Goal: Information Seeking & Learning: Check status

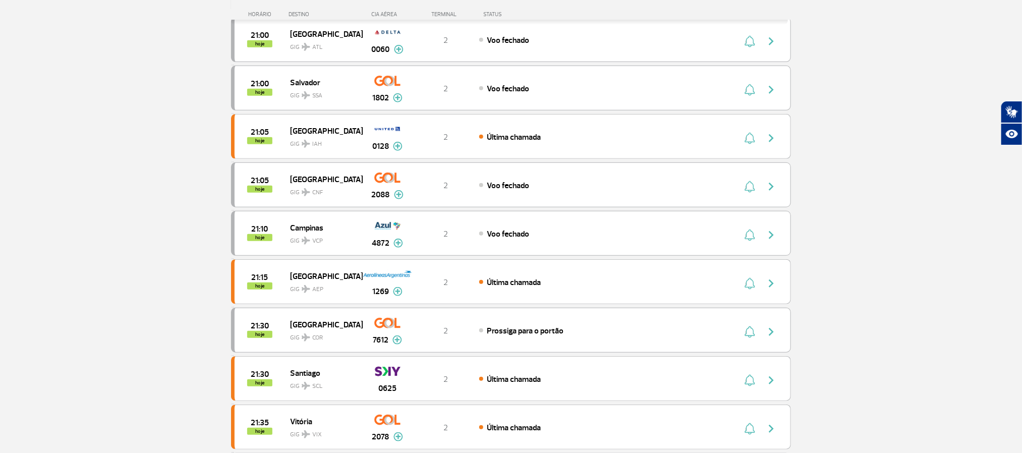
drag, startPoint x: 82, startPoint y: 238, endPoint x: 88, endPoint y: 236, distance: 5.9
click at [83, 238] on section "Página Inicial > Voos > Painel de Voos Painel de Voos Partidas Chegadas 20:05 2…" at bounding box center [511, 338] width 1022 height 1183
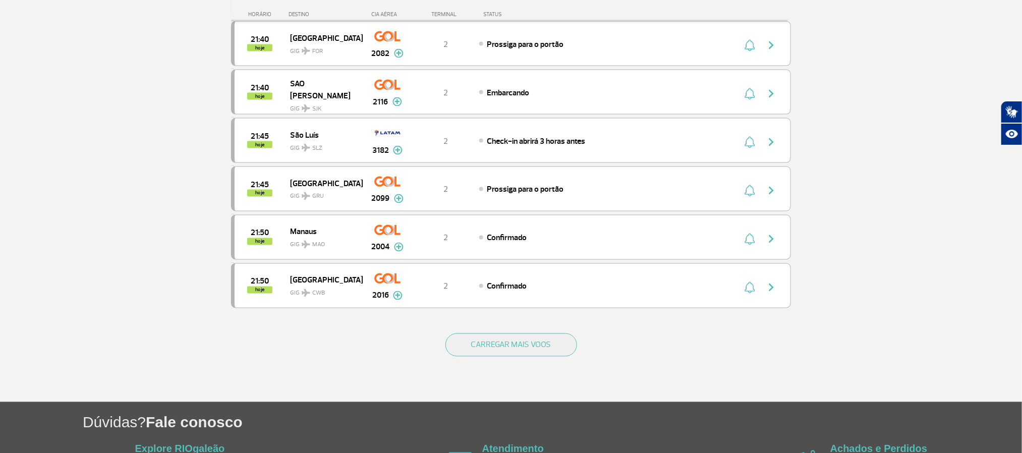
scroll to position [832, 0]
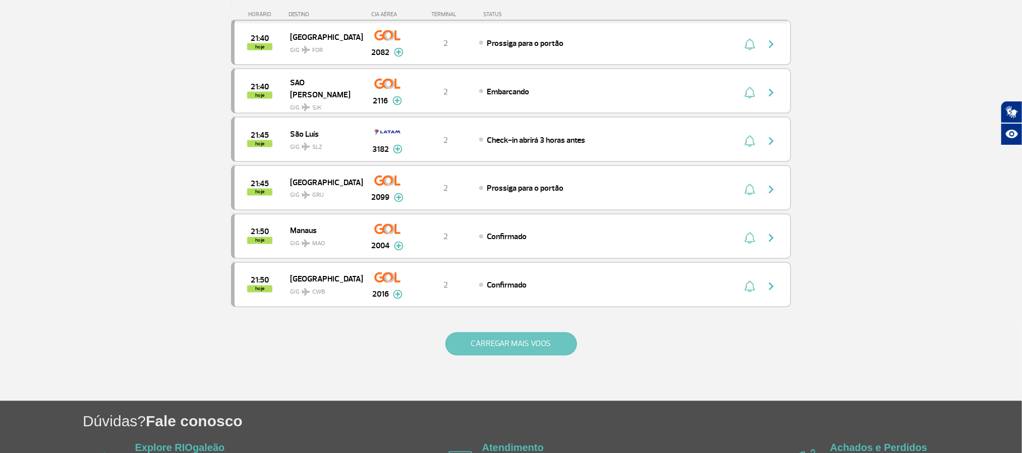
click at [512, 356] on button "CARREGAR MAIS VOOS" at bounding box center [511, 343] width 132 height 23
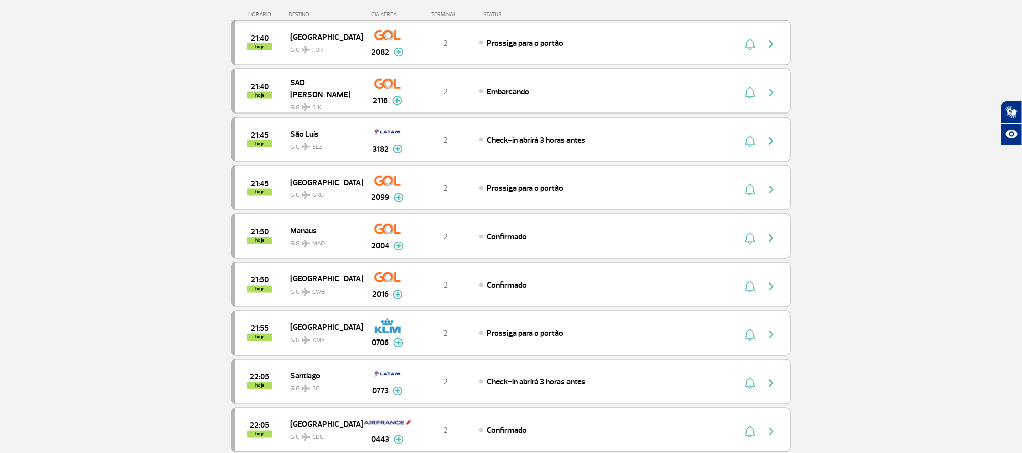
click at [93, 224] on section "Página Inicial > Voos > Painel de Voos Painel de Voos Partidas Chegadas 20:05 2…" at bounding box center [511, 294] width 1022 height 2152
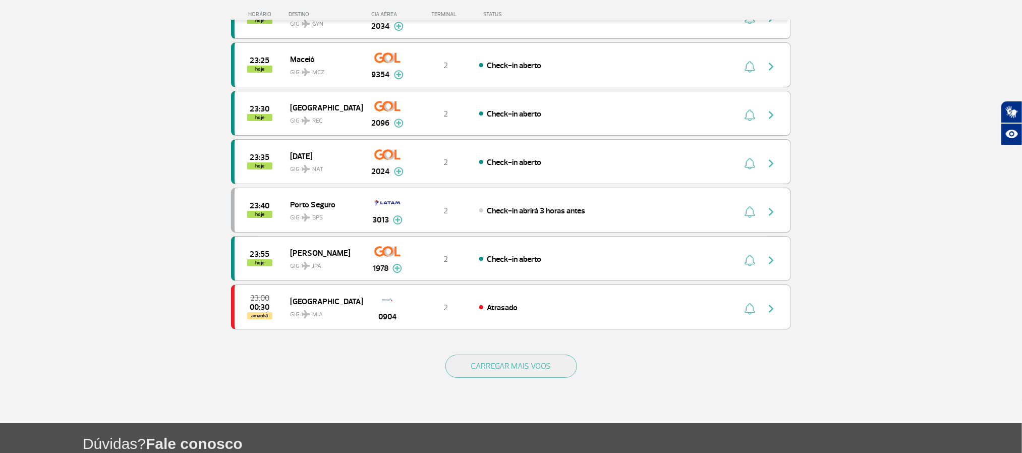
scroll to position [1816, 0]
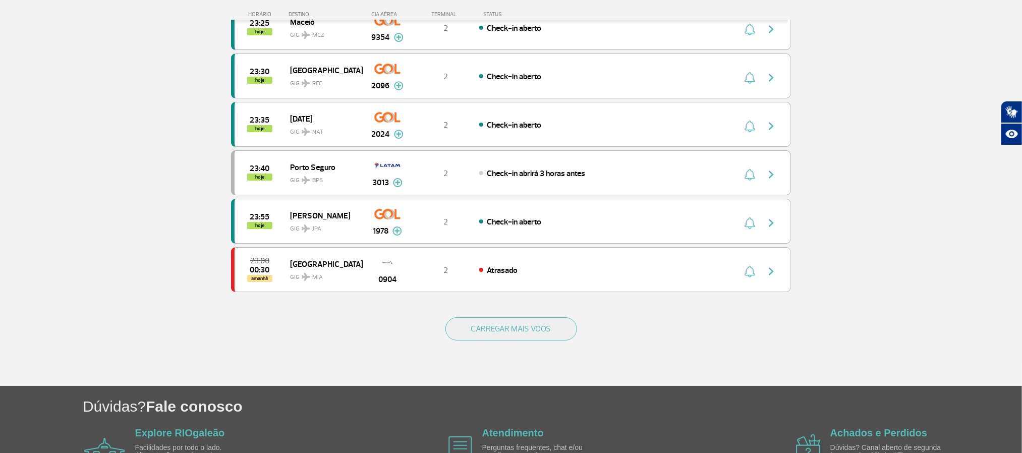
click at [468, 386] on div "CARREGAR MAIS VOOS" at bounding box center [511, 345] width 560 height 81
click at [464, 340] on button "CARREGAR MAIS VOOS" at bounding box center [511, 328] width 132 height 23
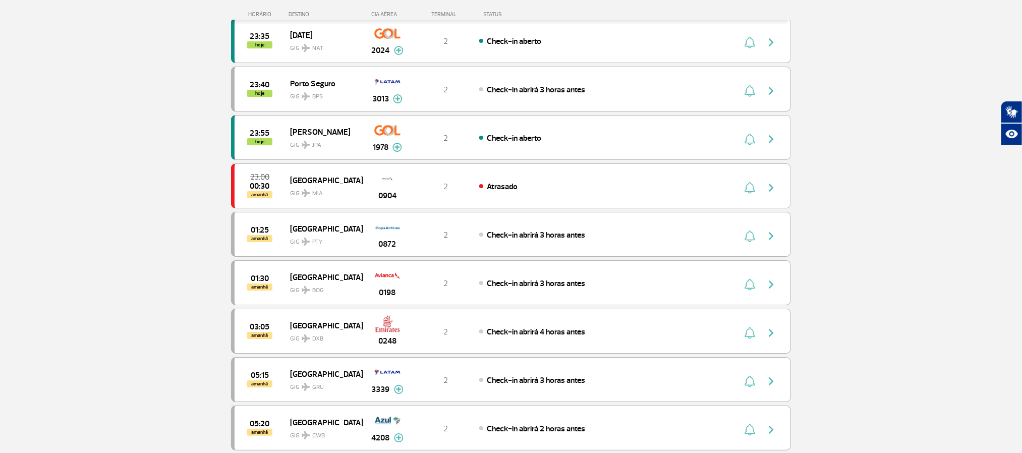
scroll to position [1892, 0]
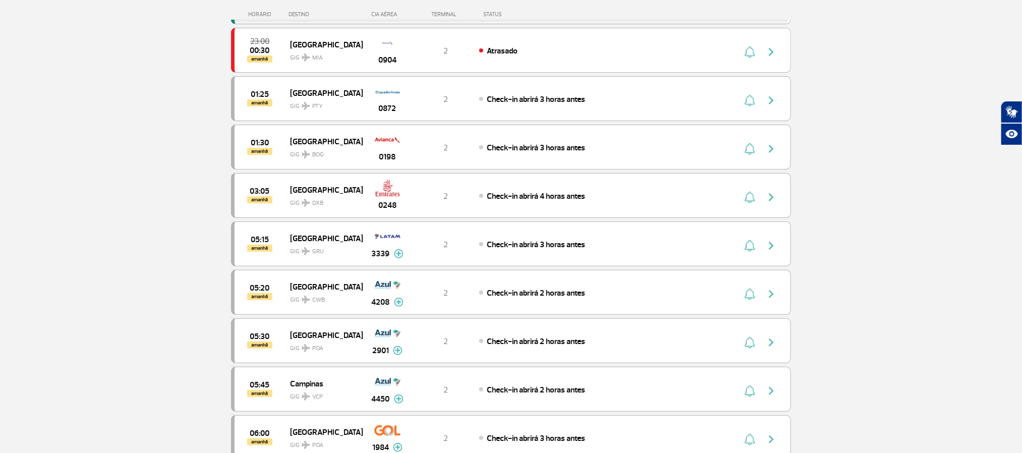
scroll to position [2043, 0]
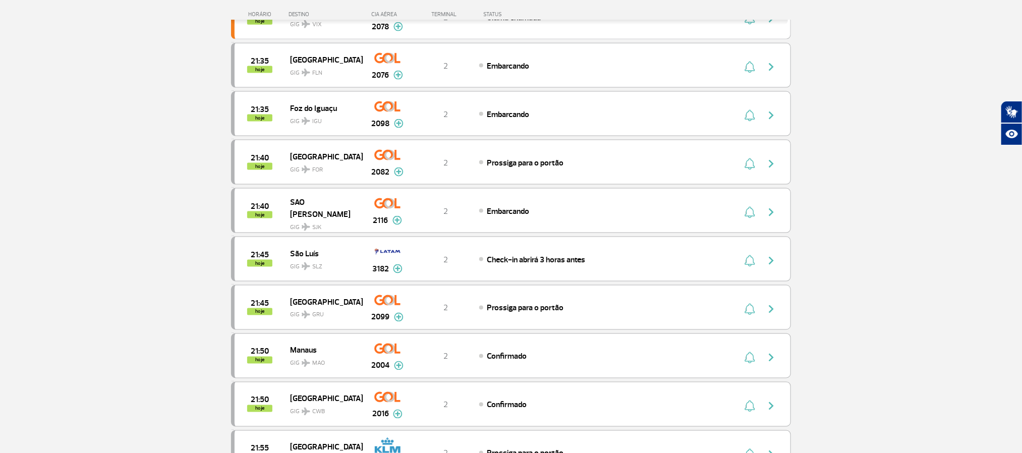
scroll to position [454, 0]
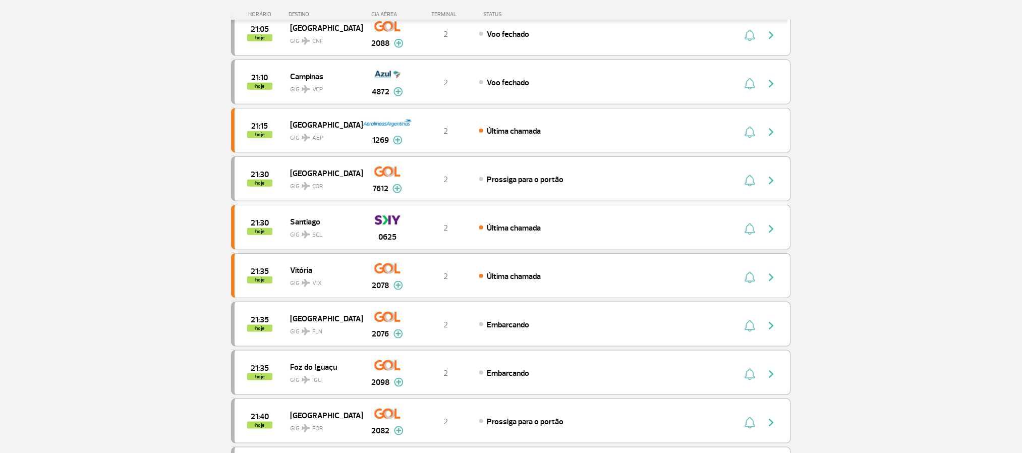
click at [115, 194] on section "Página Inicial > Voos > Painel de Voos Painel de Voos Partidas Chegadas 20:05 2…" at bounding box center [511, 187] width 1022 height 1183
click at [95, 212] on section "Página Inicial > Voos > Painel de Voos Painel de Voos Partidas Chegadas 20:05 2…" at bounding box center [511, 187] width 1022 height 1183
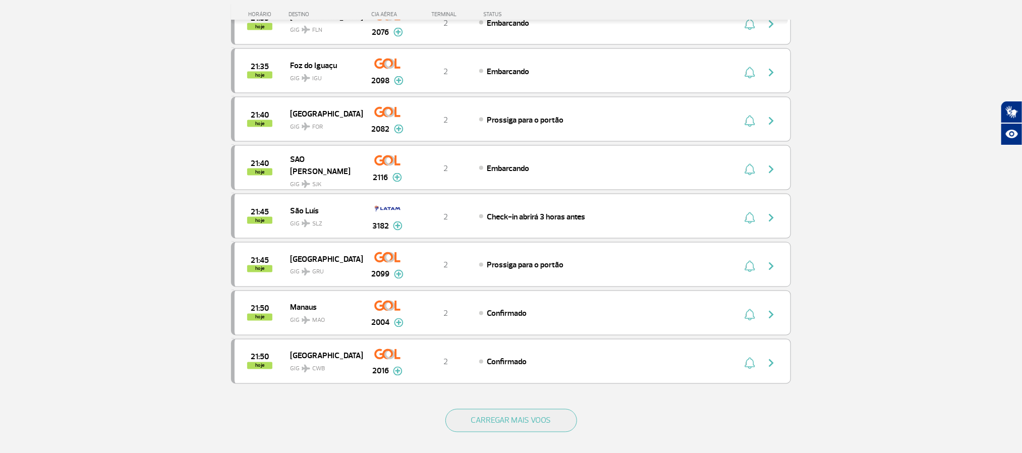
scroll to position [757, 0]
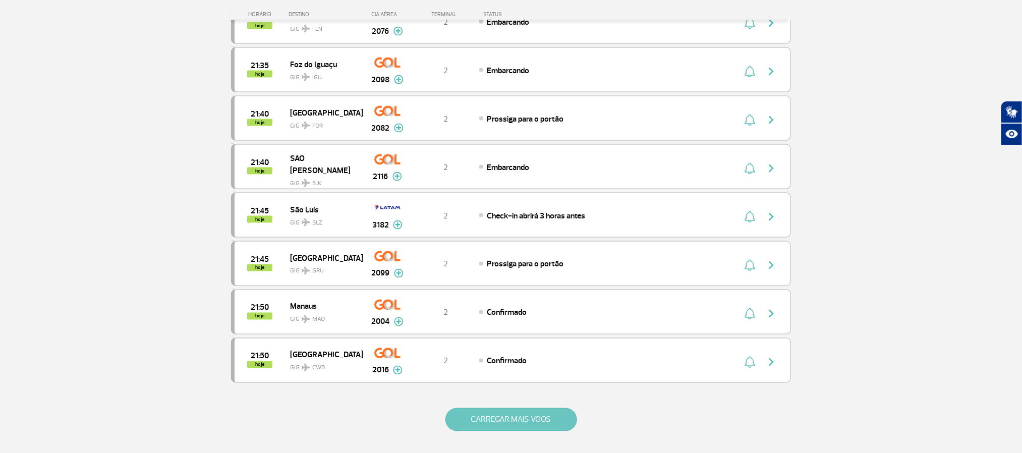
click at [506, 430] on button "CARREGAR MAIS VOOS" at bounding box center [511, 419] width 132 height 23
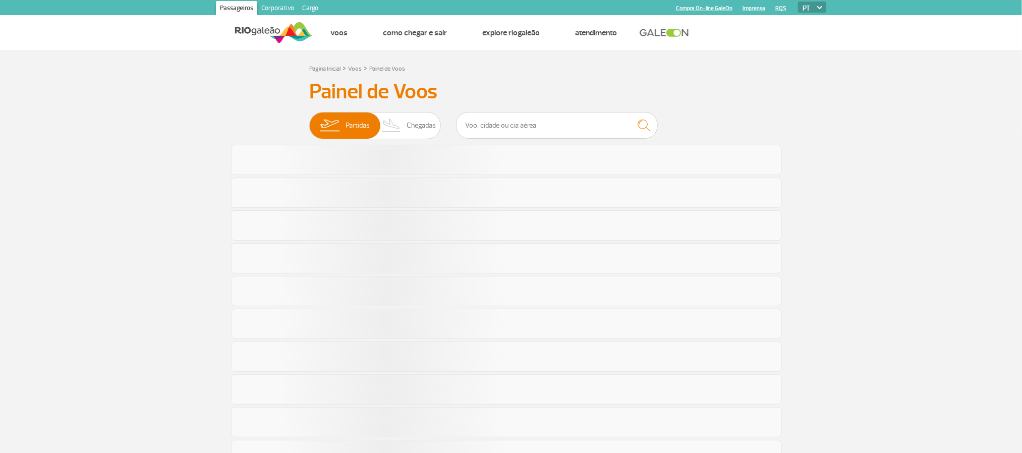
scroll to position [513, 0]
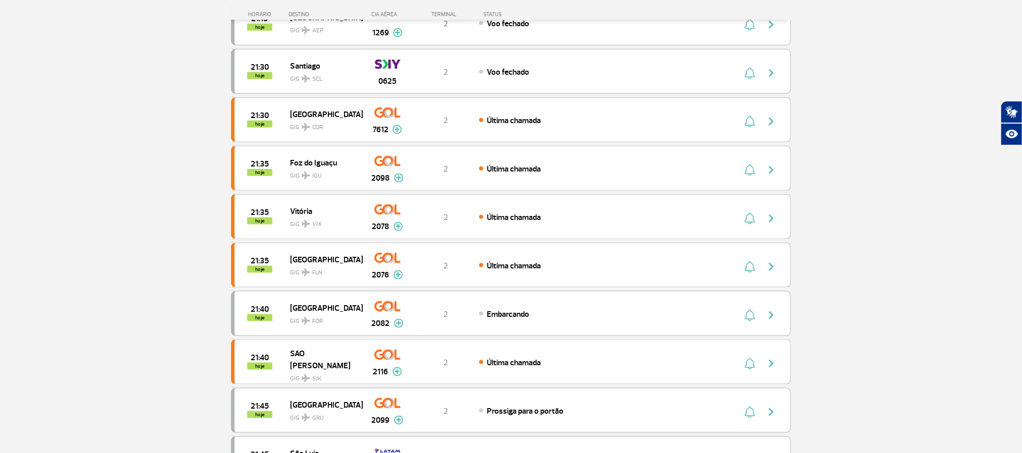
click at [71, 180] on section "Página Inicial > Voos > Painel de Voos Painel de Voos Partidas Chegadas 20:50 2…" at bounding box center [511, 128] width 1022 height 1183
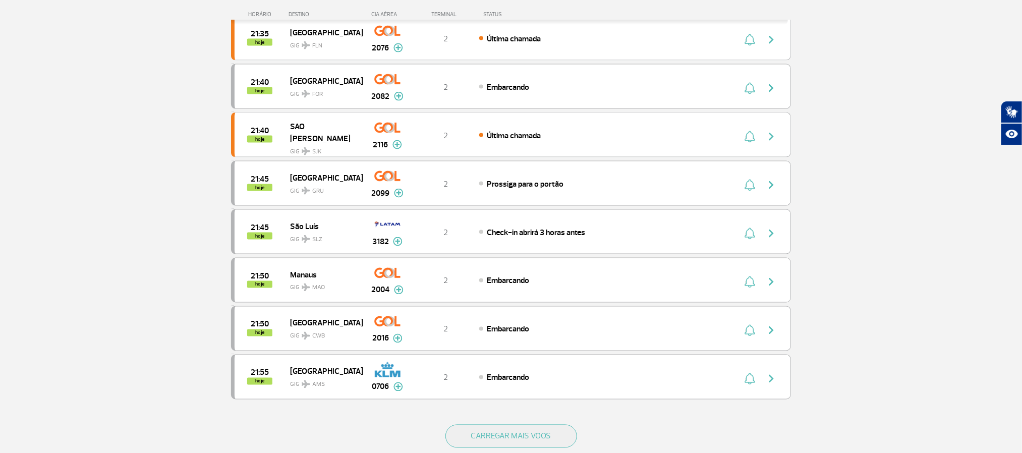
scroll to position [816, 0]
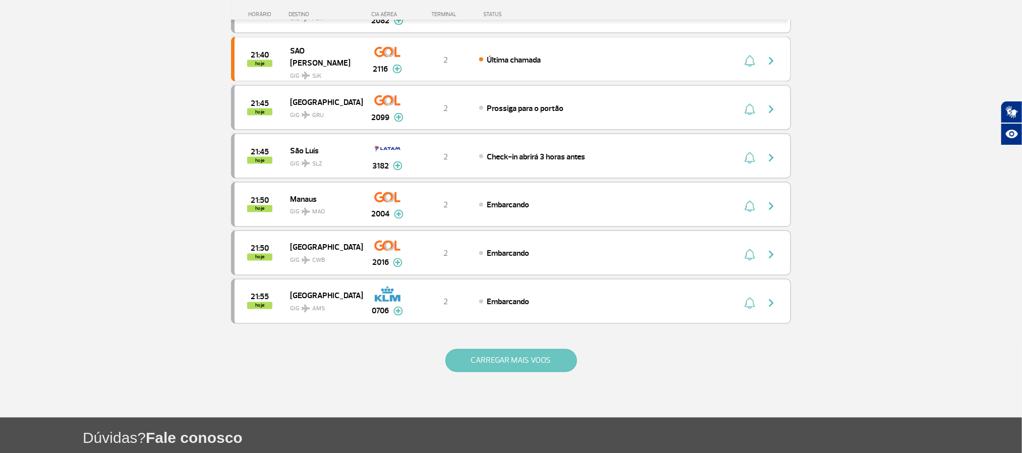
click at [530, 372] on button "CARREGAR MAIS VOOS" at bounding box center [511, 360] width 132 height 23
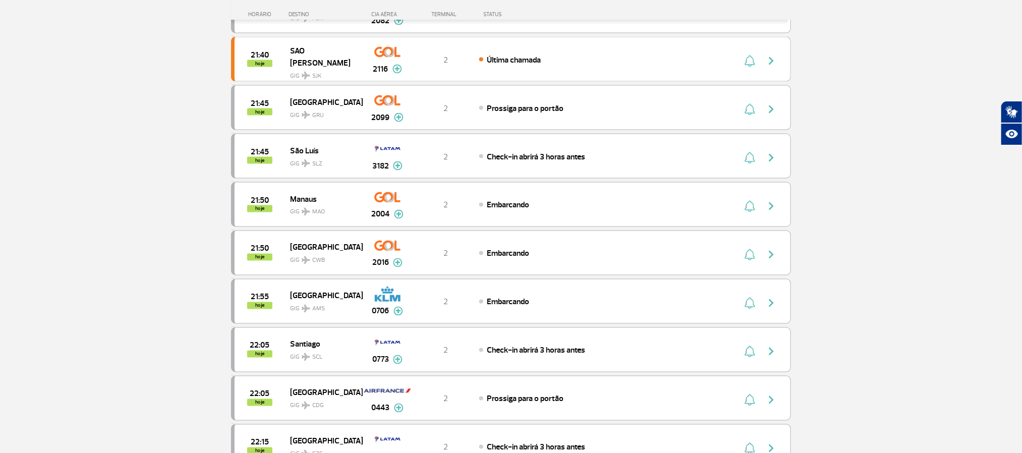
drag, startPoint x: 114, startPoint y: 267, endPoint x: 111, endPoint y: 187, distance: 80.3
click at [112, 266] on section "Página Inicial > Voos > Painel de Voos Painel de Voos Partidas Chegadas 20:50 2…" at bounding box center [511, 310] width 1022 height 2152
click at [103, 197] on section "Página Inicial > Voos > Painel de Voos Painel de Voos Partidas Chegadas 20:50 2…" at bounding box center [511, 310] width 1022 height 2152
click at [98, 215] on section "Página Inicial > Voos > Painel de Voos Painel de Voos Partidas Chegadas 20:50 2…" at bounding box center [511, 310] width 1022 height 2152
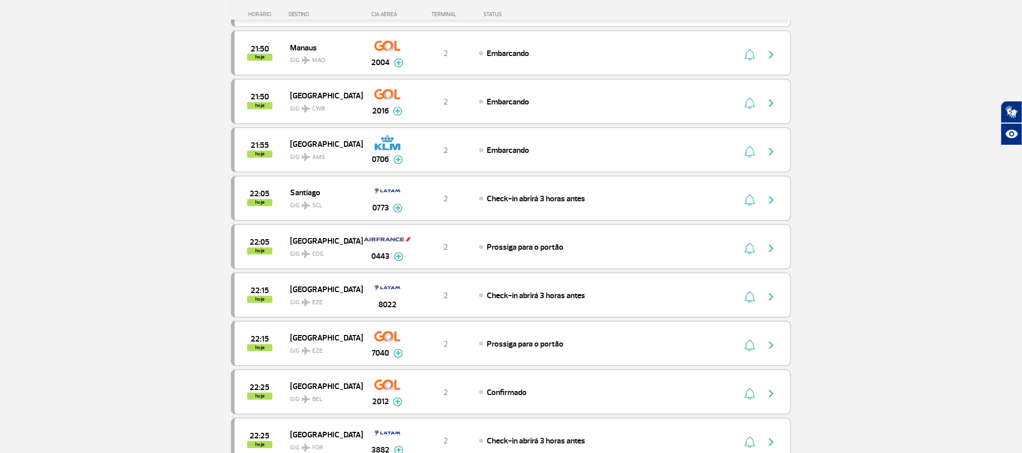
scroll to position [1118, 0]
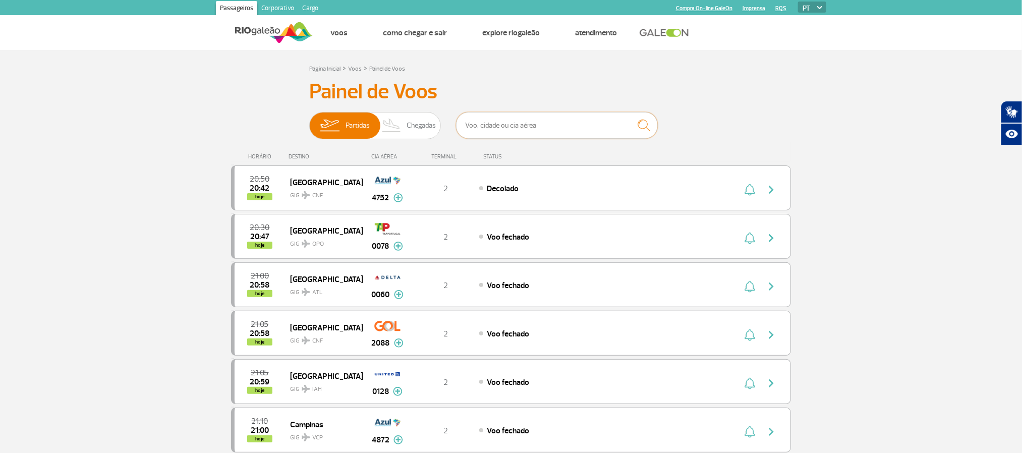
click at [533, 130] on input "text" at bounding box center [557, 125] width 202 height 27
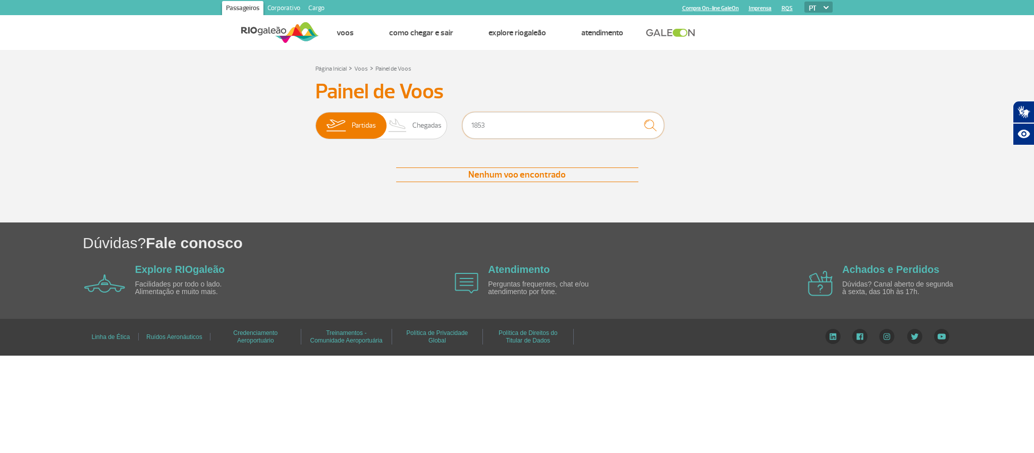
click at [539, 122] on input "1853" at bounding box center [563, 125] width 202 height 27
type input "1824"
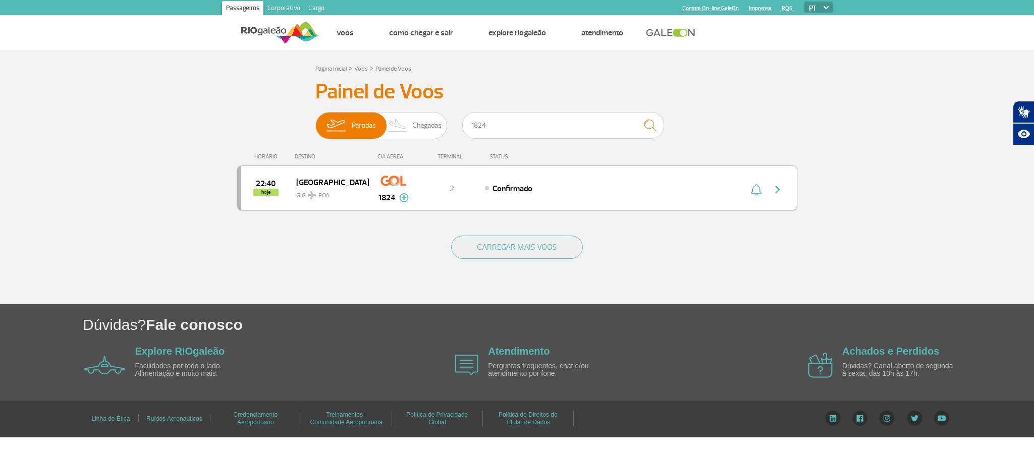
click at [571, 188] on div "Confirmado" at bounding box center [596, 188] width 222 height 11
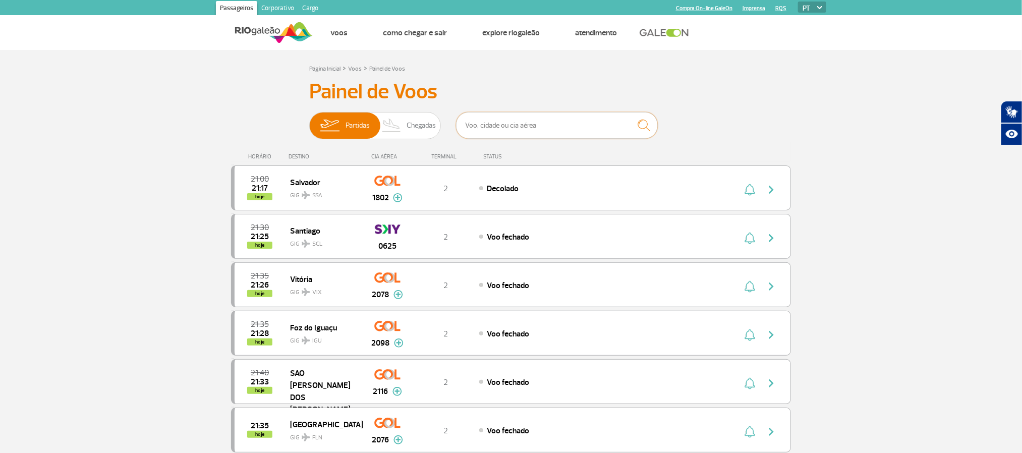
click at [557, 125] on input "text" at bounding box center [557, 125] width 202 height 27
type input "REC"
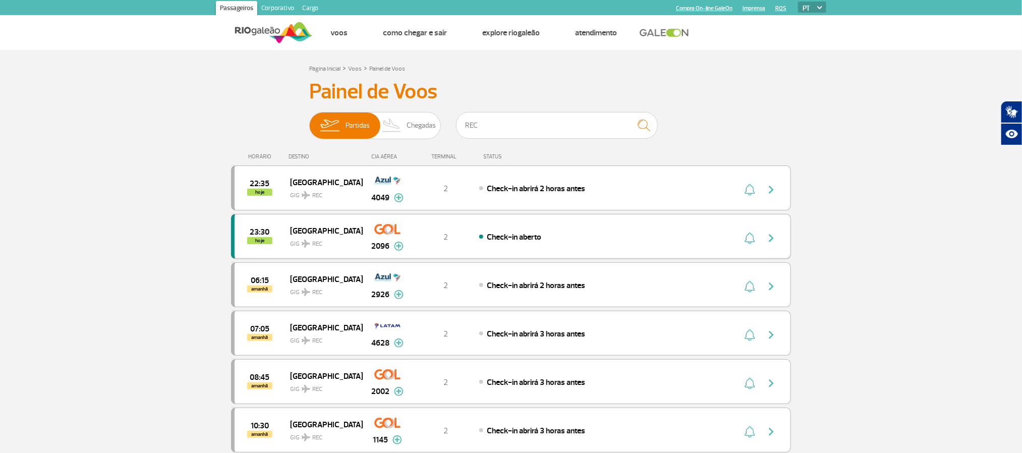
click at [589, 239] on div "Check-in aberto" at bounding box center [590, 236] width 222 height 11
